Goal: Navigation & Orientation: Find specific page/section

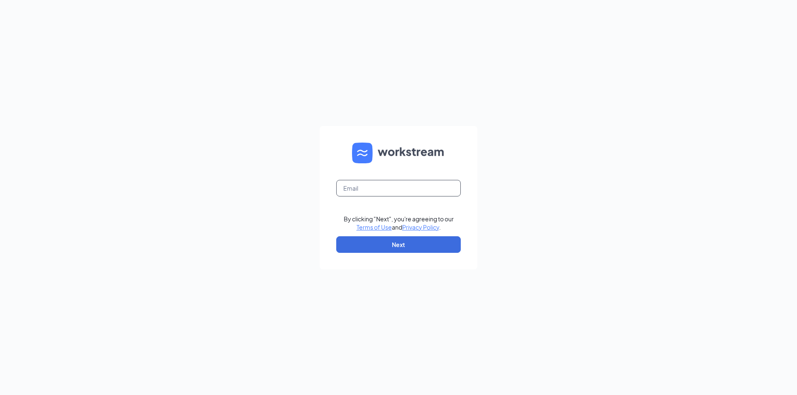
click at [345, 183] on input "text" at bounding box center [398, 188] width 124 height 17
type input "[PERSON_NAME][EMAIL_ADDRESS][DOMAIN_NAME]"
click at [389, 241] on button "Next" at bounding box center [398, 245] width 124 height 17
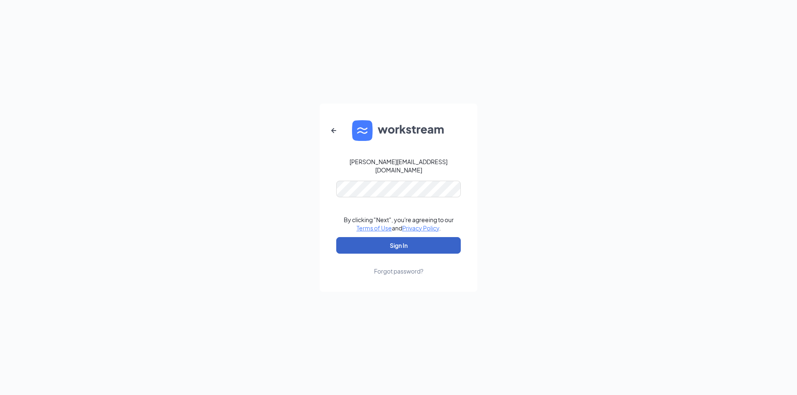
click at [396, 238] on button "Sign In" at bounding box center [398, 245] width 124 height 17
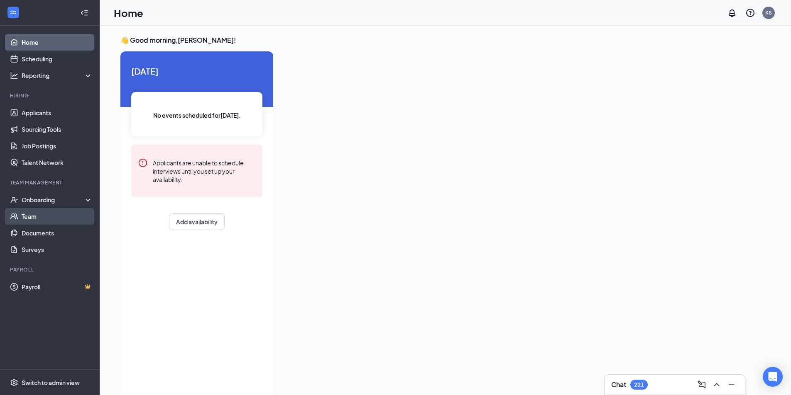
click at [46, 218] on link "Team" at bounding box center [57, 216] width 71 height 17
